Goal: Find contact information: Find contact information

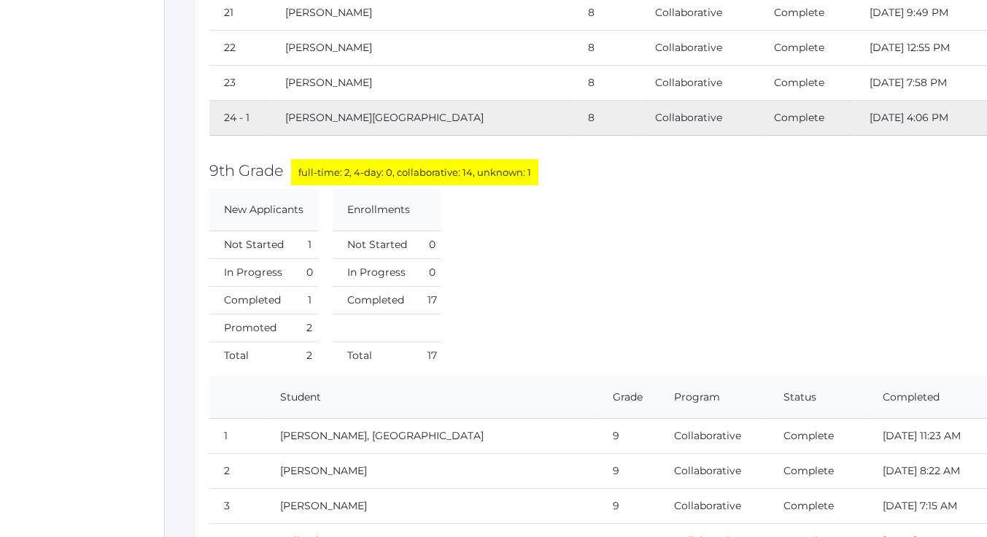
scroll to position [15271, 0]
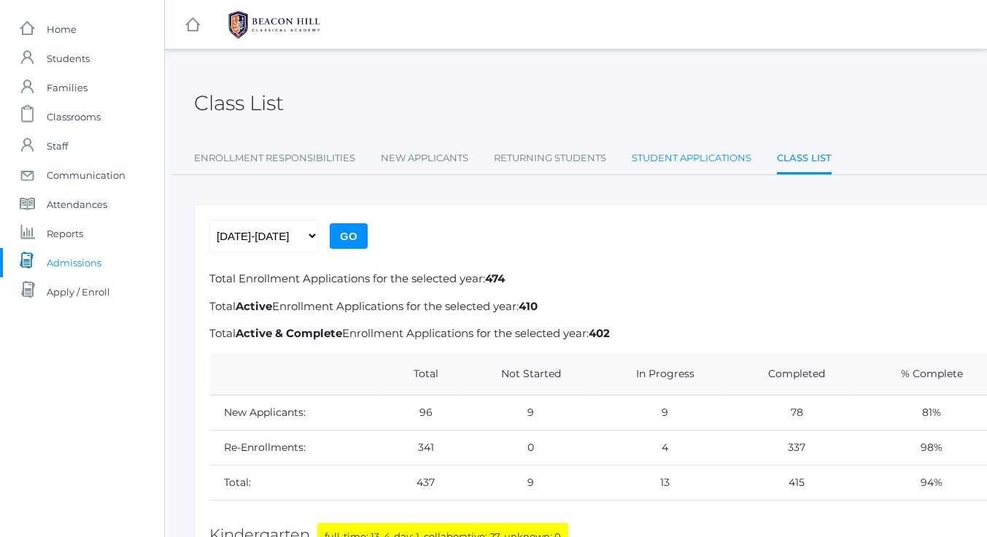
click at [707, 158] on link "Student Applications" at bounding box center [692, 158] width 120 height 29
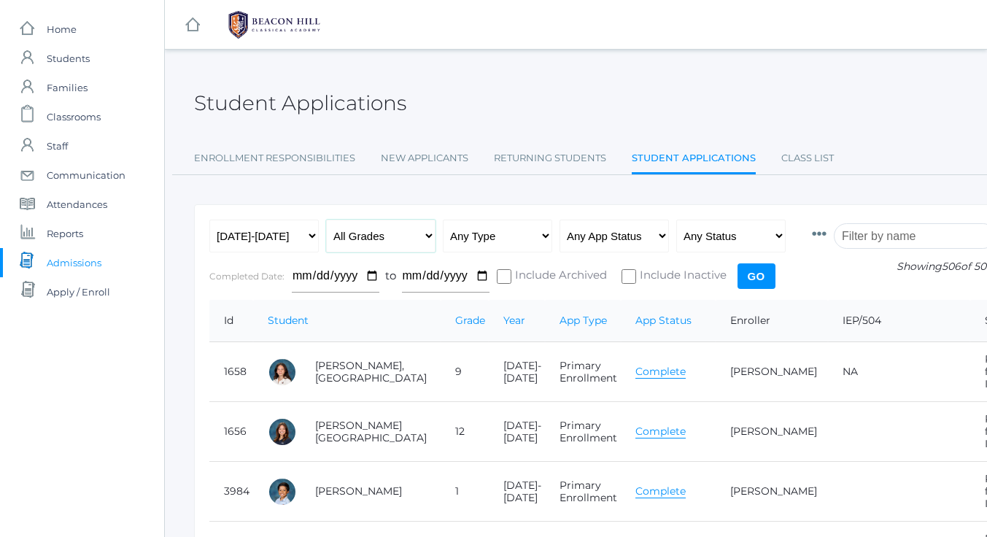
click at [425, 233] on select "All Grades Grammar - Kindergarten - 1st Grade - 2nd Grade - 3rd Grade - 4th Gra…" at bounding box center [380, 236] width 109 height 33
select select "8"
click at [326, 220] on select "All Grades Grammar - Kindergarten - 1st Grade - 2nd Grade - 3rd Grade - 4th Gra…" at bounding box center [380, 236] width 109 height 33
click at [754, 271] on input "Go" at bounding box center [757, 276] width 38 height 26
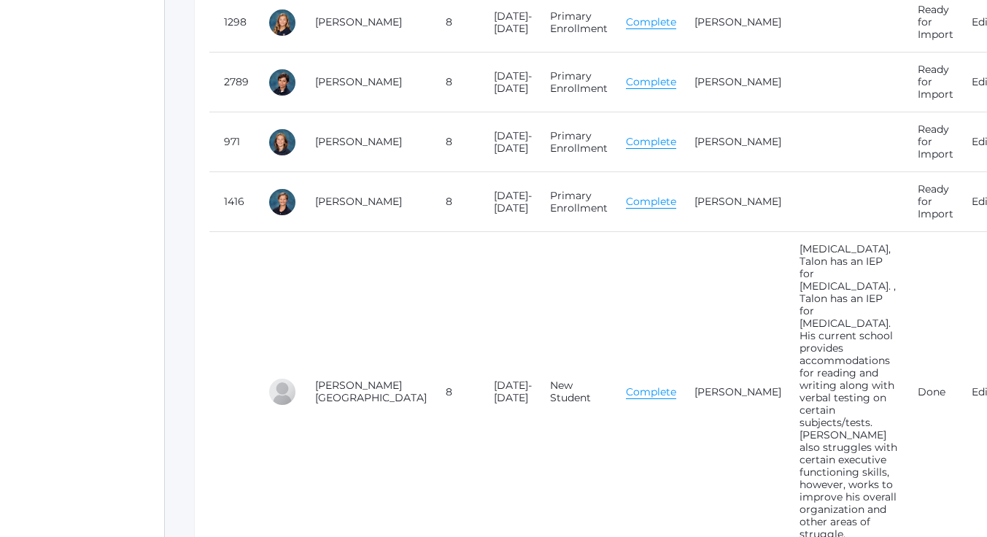
scroll to position [908, 0]
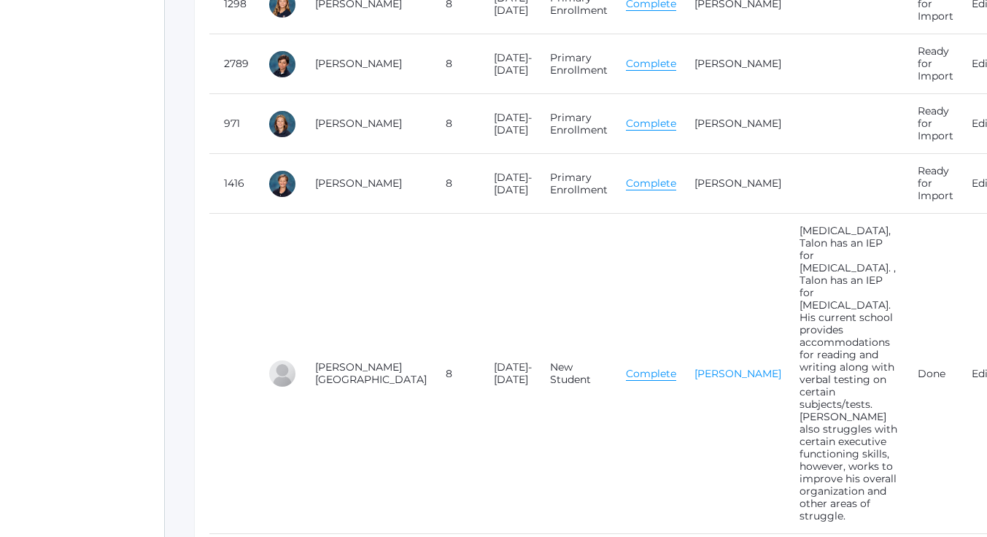
click at [694, 367] on link "Ashley Garcia" at bounding box center [737, 373] width 87 height 13
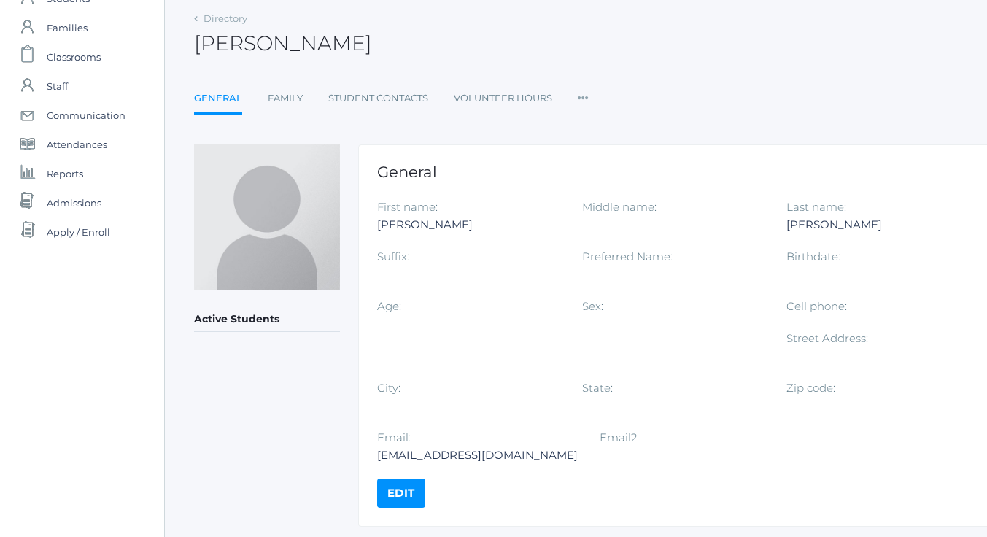
scroll to position [102, 0]
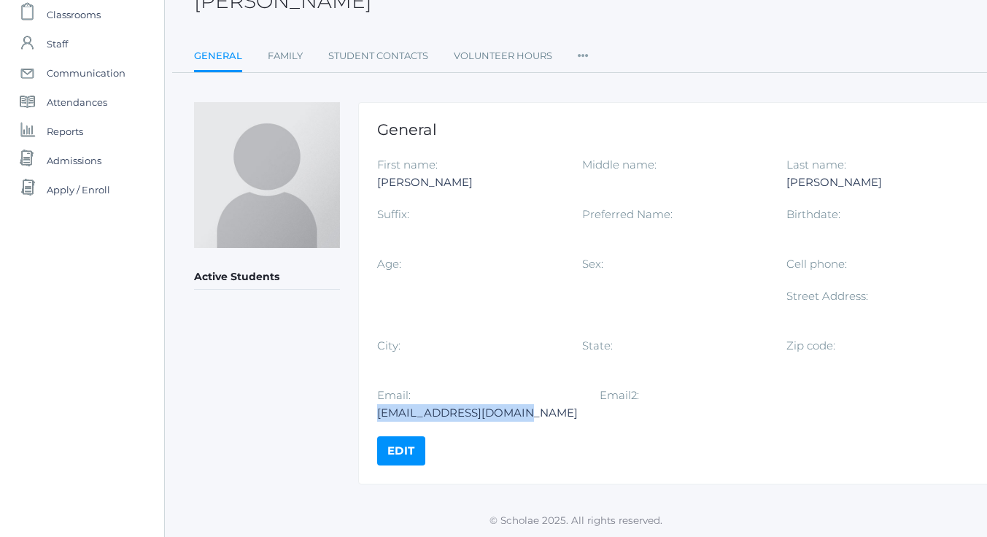
drag, startPoint x: 525, startPoint y: 413, endPoint x: 368, endPoint y: 413, distance: 157.6
click at [368, 413] on div "General First name: Ashley Middle name: Last name: Garcia Suffix: Preferred Nam…" at bounding box center [684, 293] width 653 height 382
copy div "ashleanneg88@gmail.com"
